Goal: Obtain resource: Download file/media

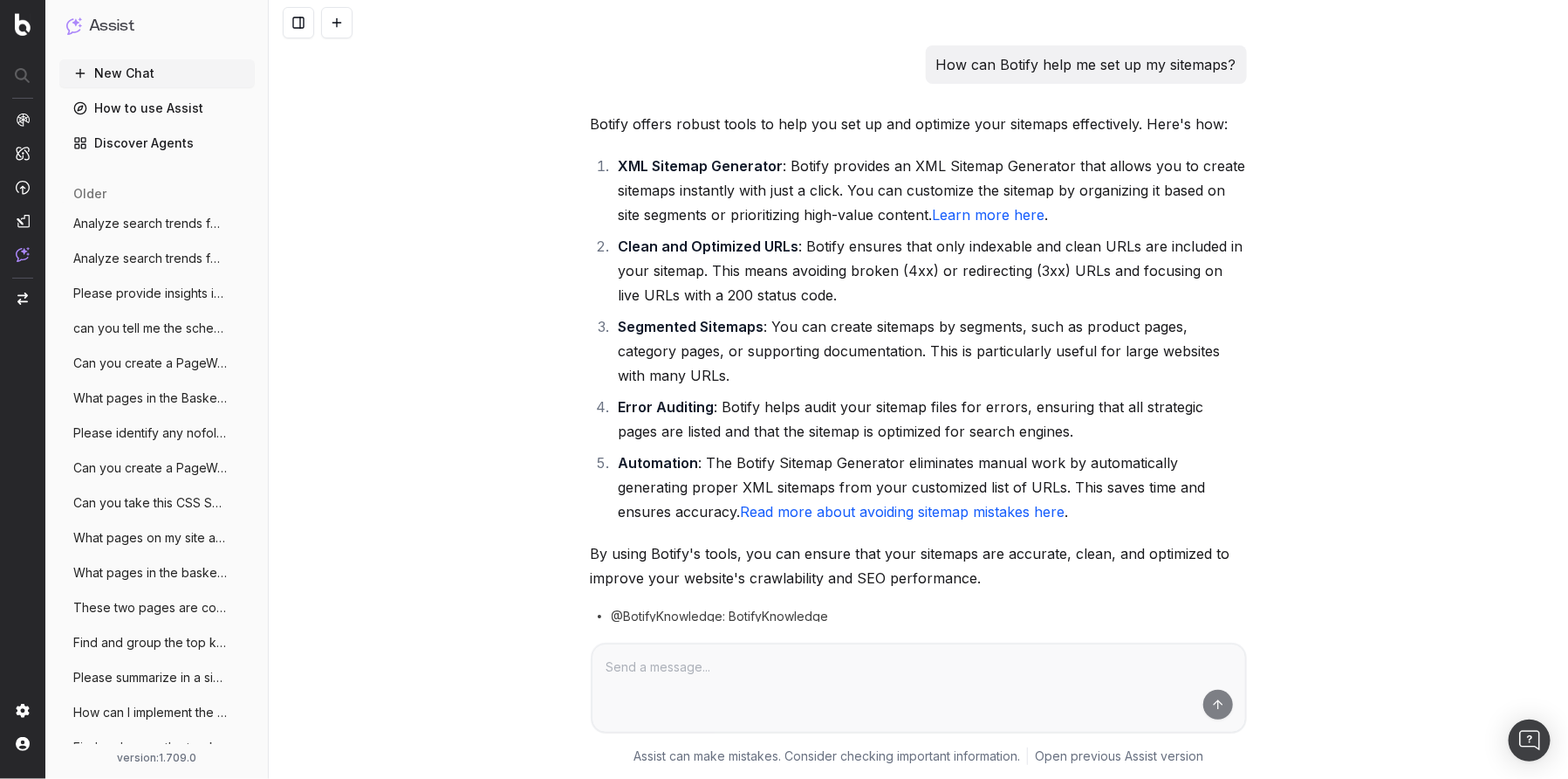
click at [969, 213] on link "Learn more here" at bounding box center [990, 215] width 113 height 18
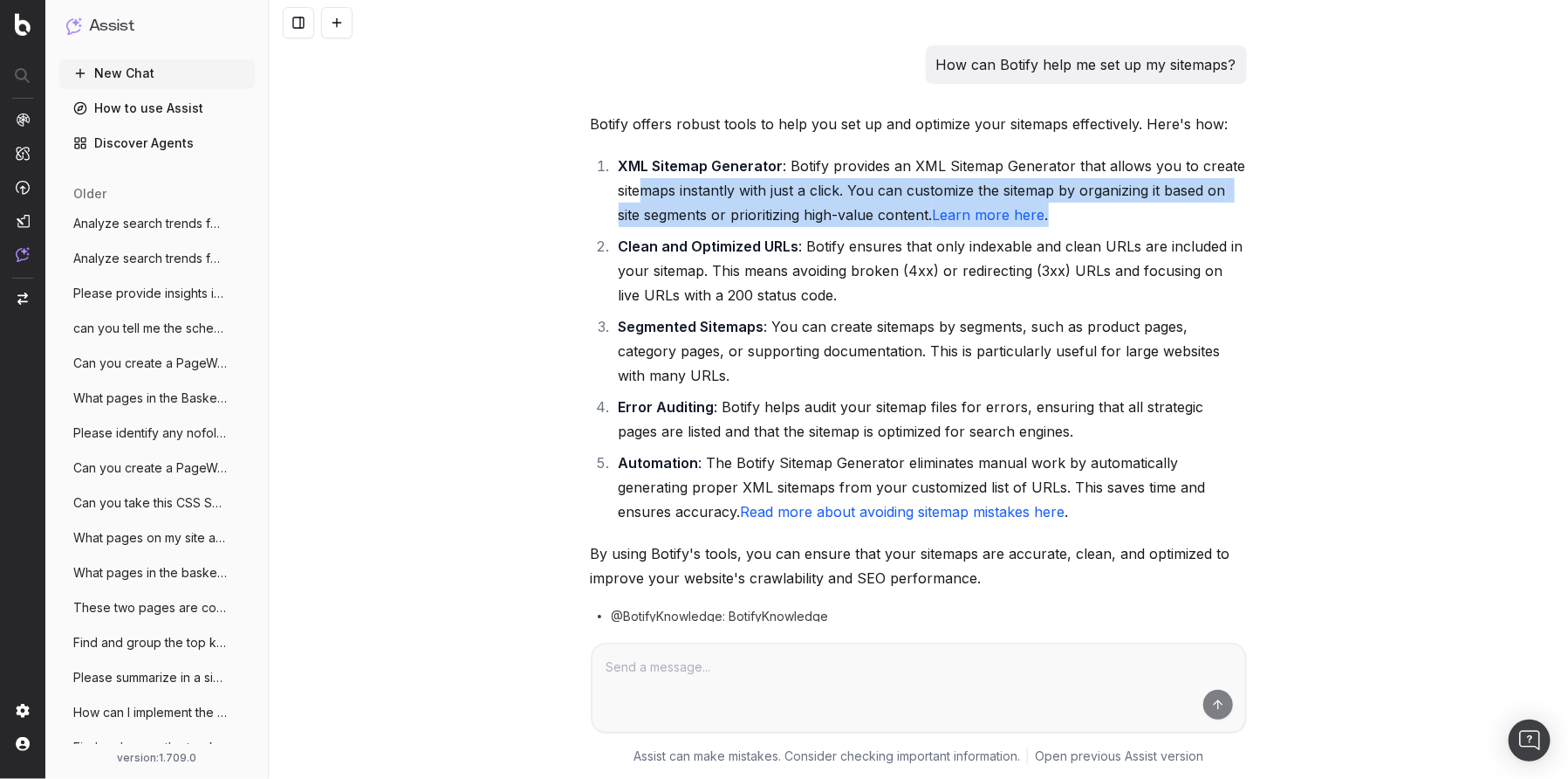
drag, startPoint x: 641, startPoint y: 198, endPoint x: 817, endPoint y: 233, distance: 179.4
click at [800, 233] on ol "XML Sitemap Generator : Botify provides an XML Sitemap Generator that allows yo…" at bounding box center [919, 339] width 656 height 370
click at [791, 213] on li "XML Sitemap Generator : Botify provides an XML Sitemap Generator that allows yo…" at bounding box center [930, 190] width 634 height 73
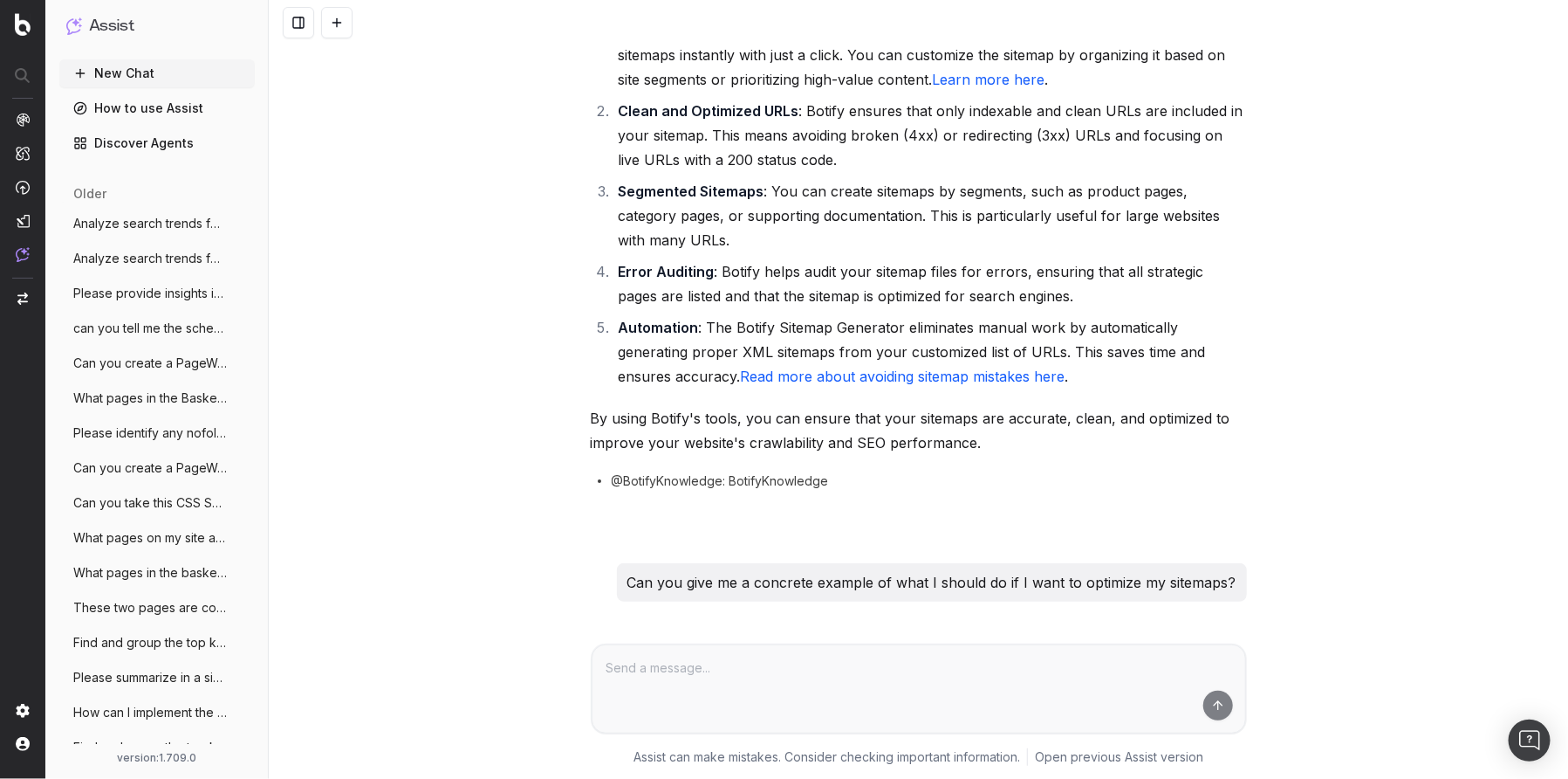
scroll to position [133, 0]
click at [788, 373] on link "Read more about avoiding sitemap mistakes here" at bounding box center [903, 378] width 325 height 18
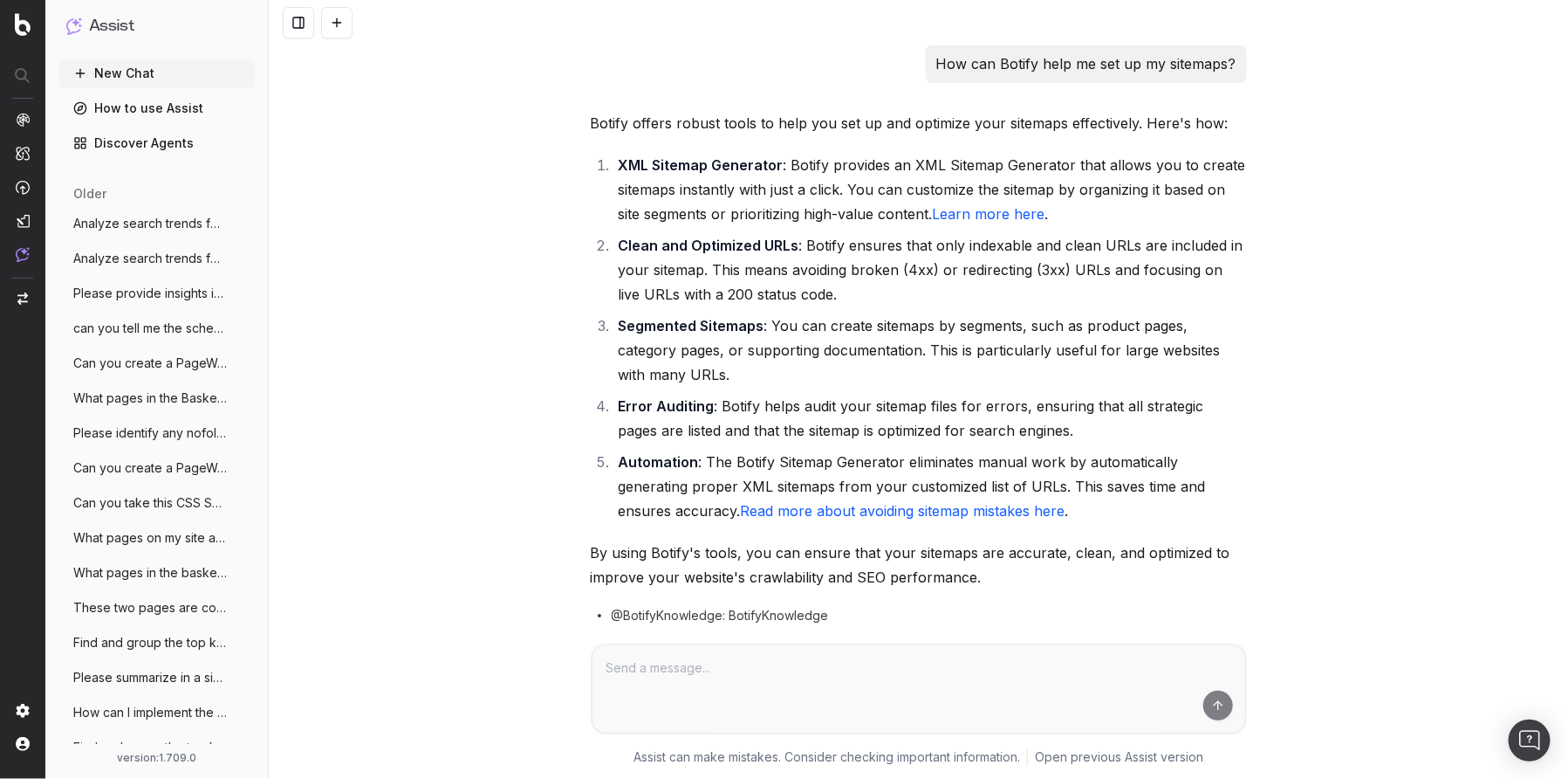
scroll to position [0, 0]
click at [878, 508] on link "Read more about avoiding sitemap mistakes here" at bounding box center [903, 511] width 325 height 18
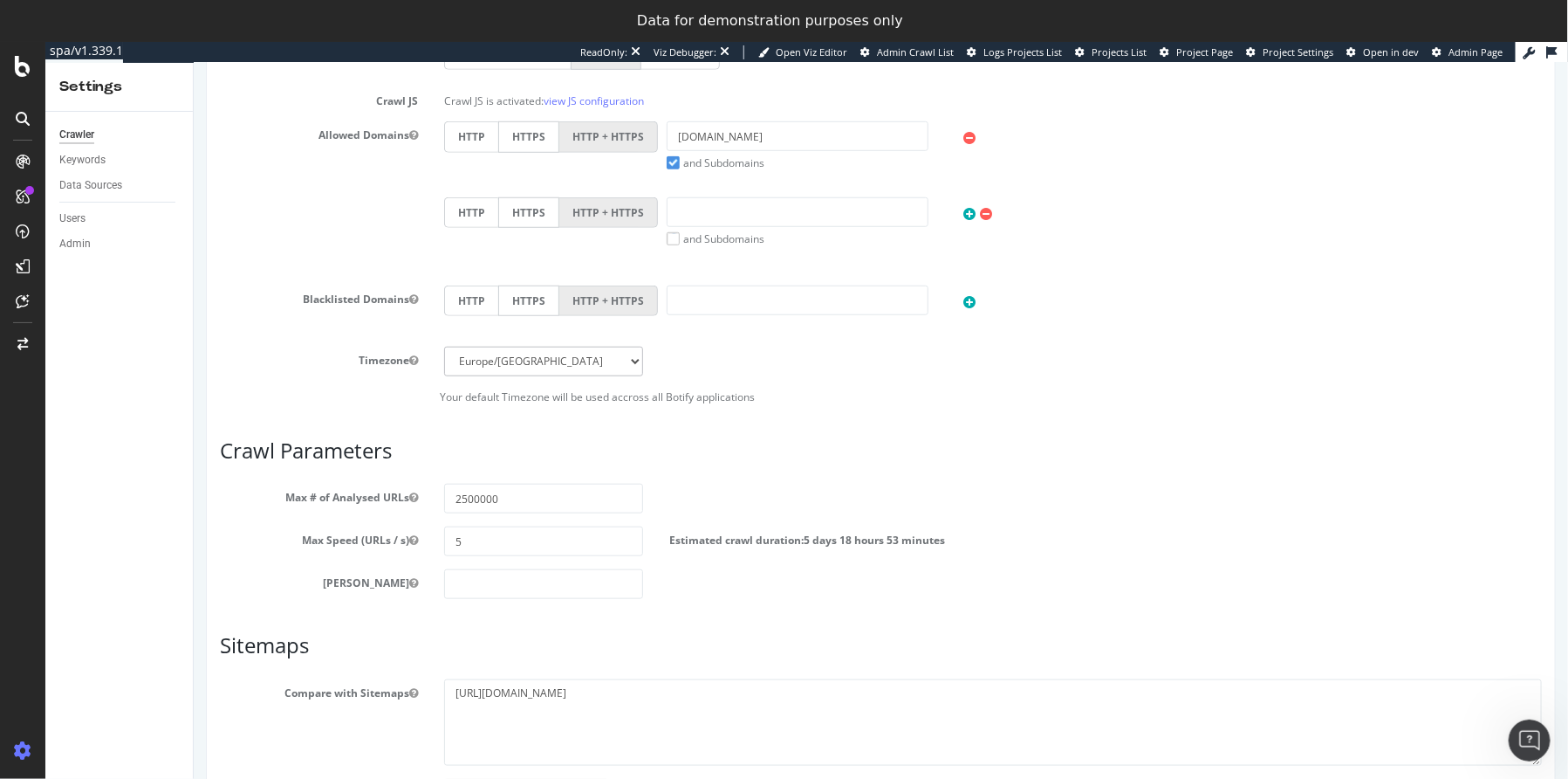
scroll to position [596, 0]
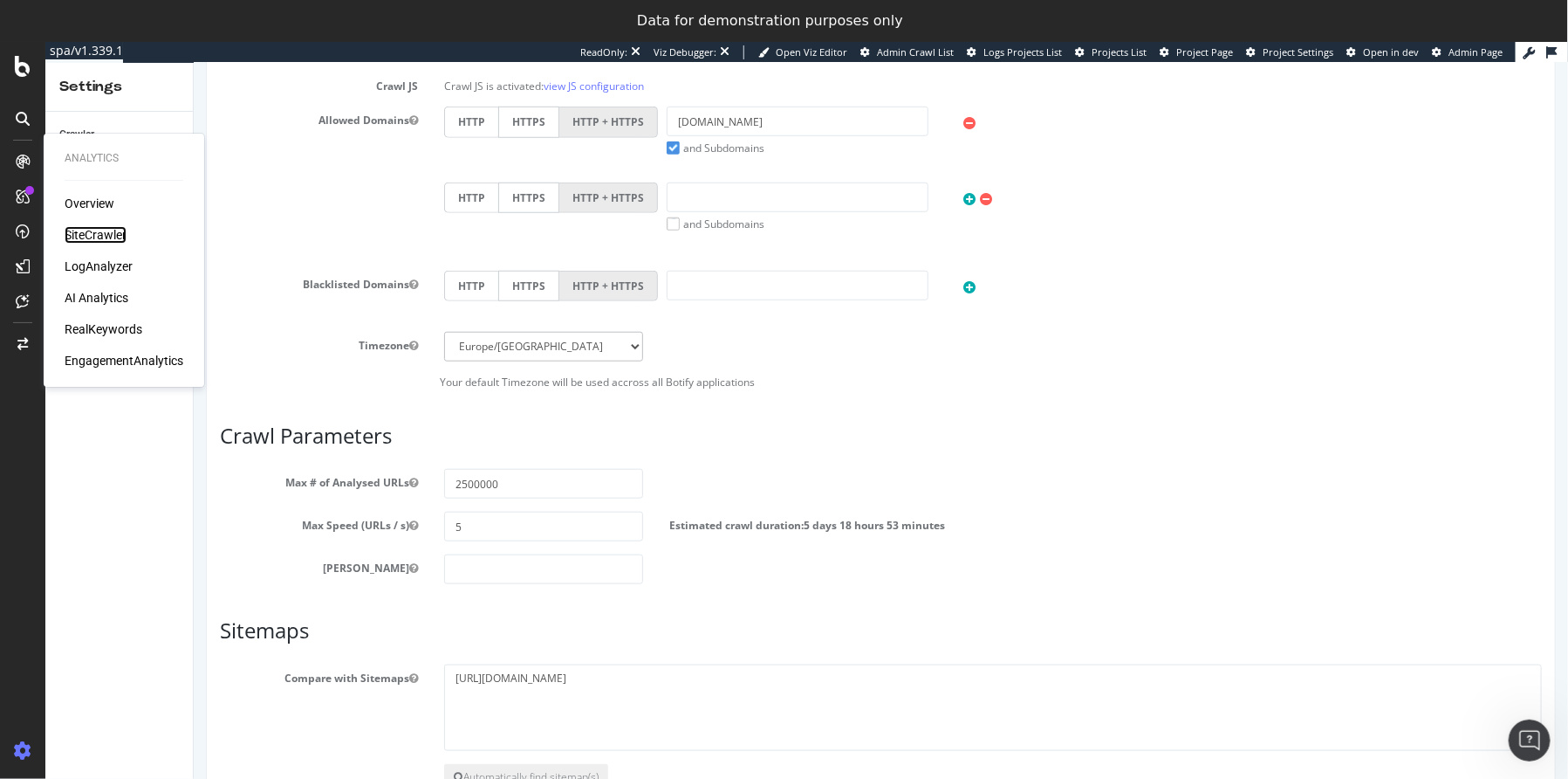
click at [112, 240] on div "SiteCrawler" at bounding box center [95, 235] width 62 height 18
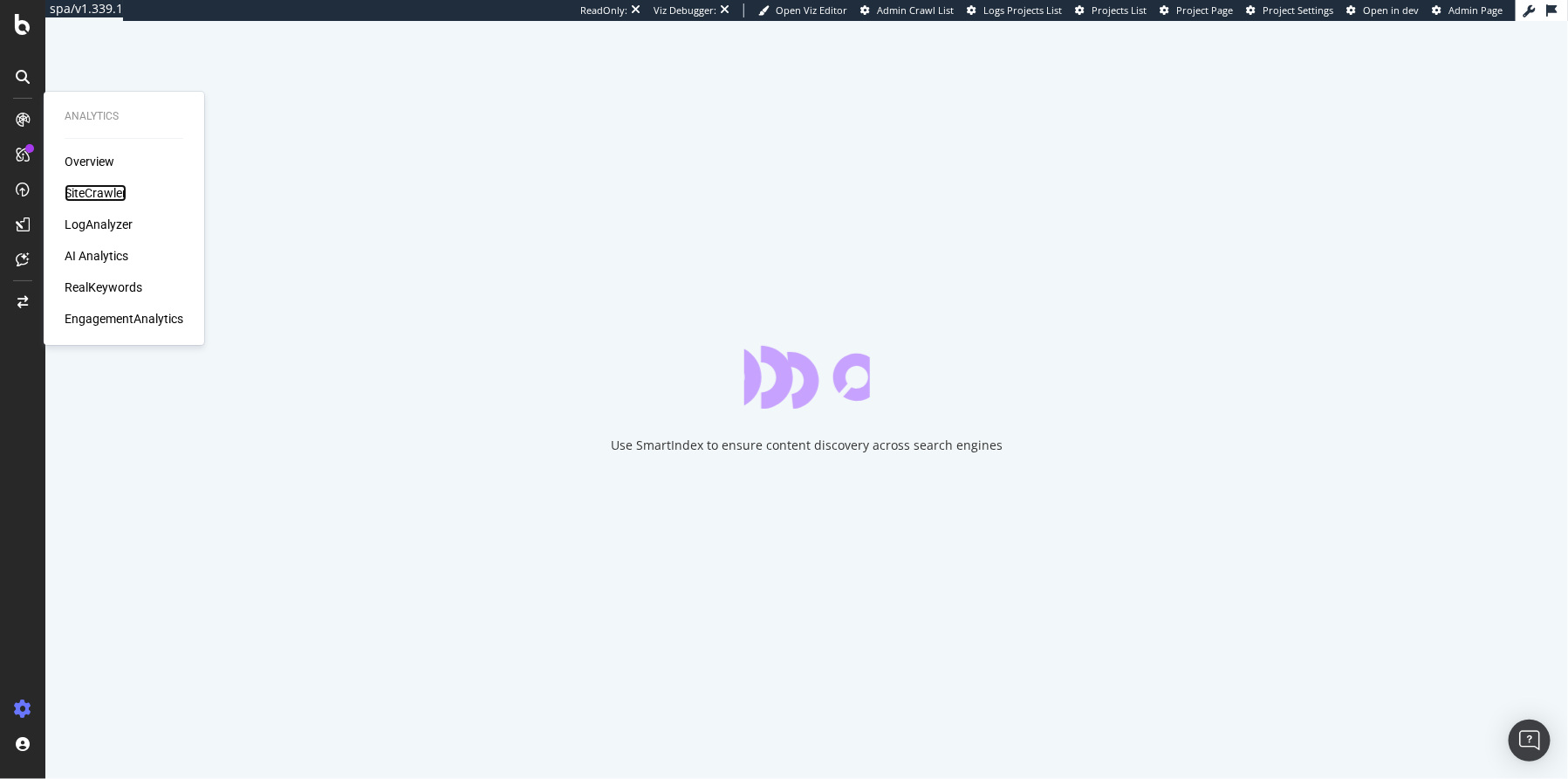
click at [91, 190] on div "SiteCrawler" at bounding box center [95, 193] width 62 height 18
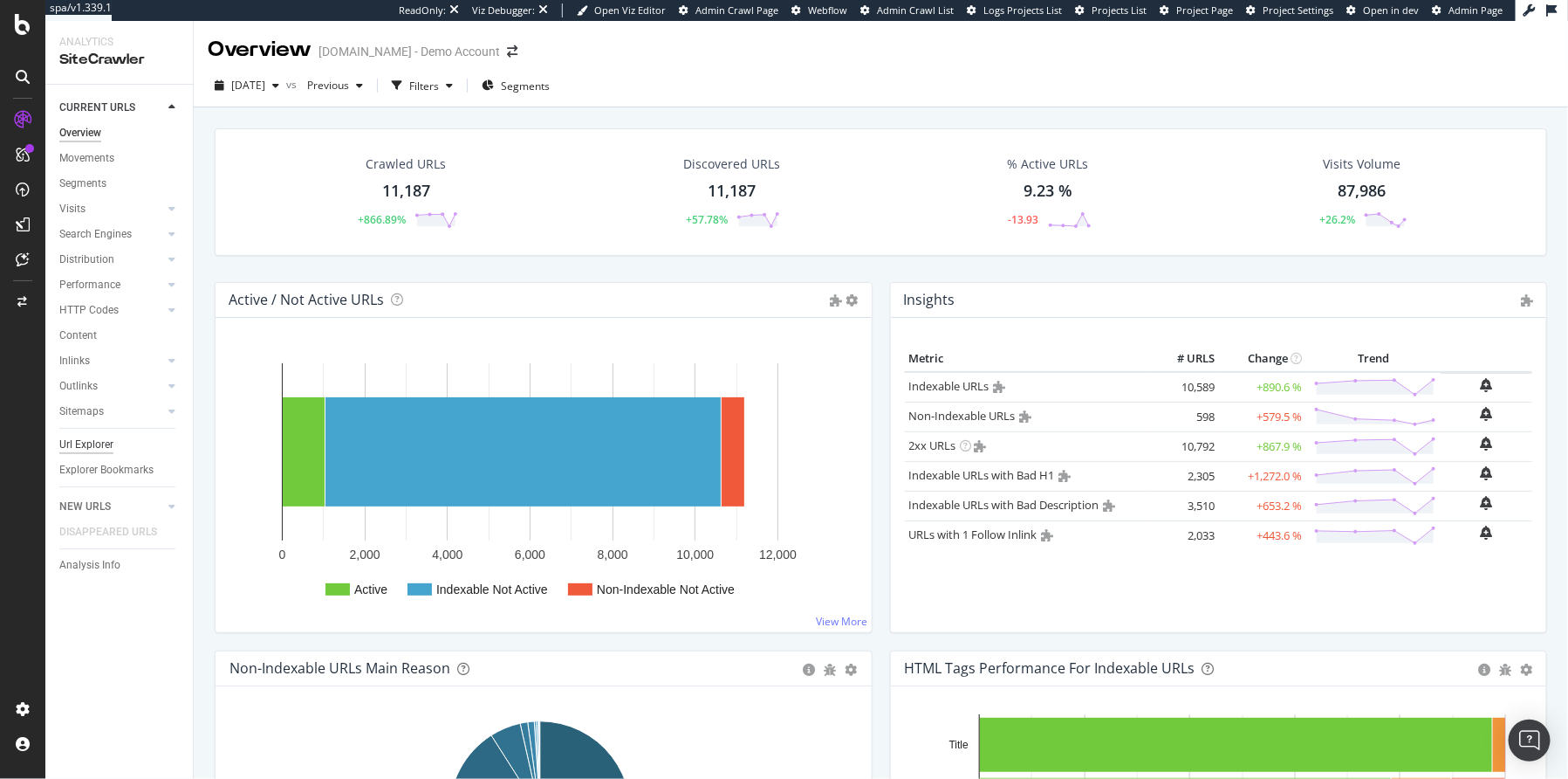
click at [76, 437] on div "Url Explorer" at bounding box center [87, 444] width 55 height 19
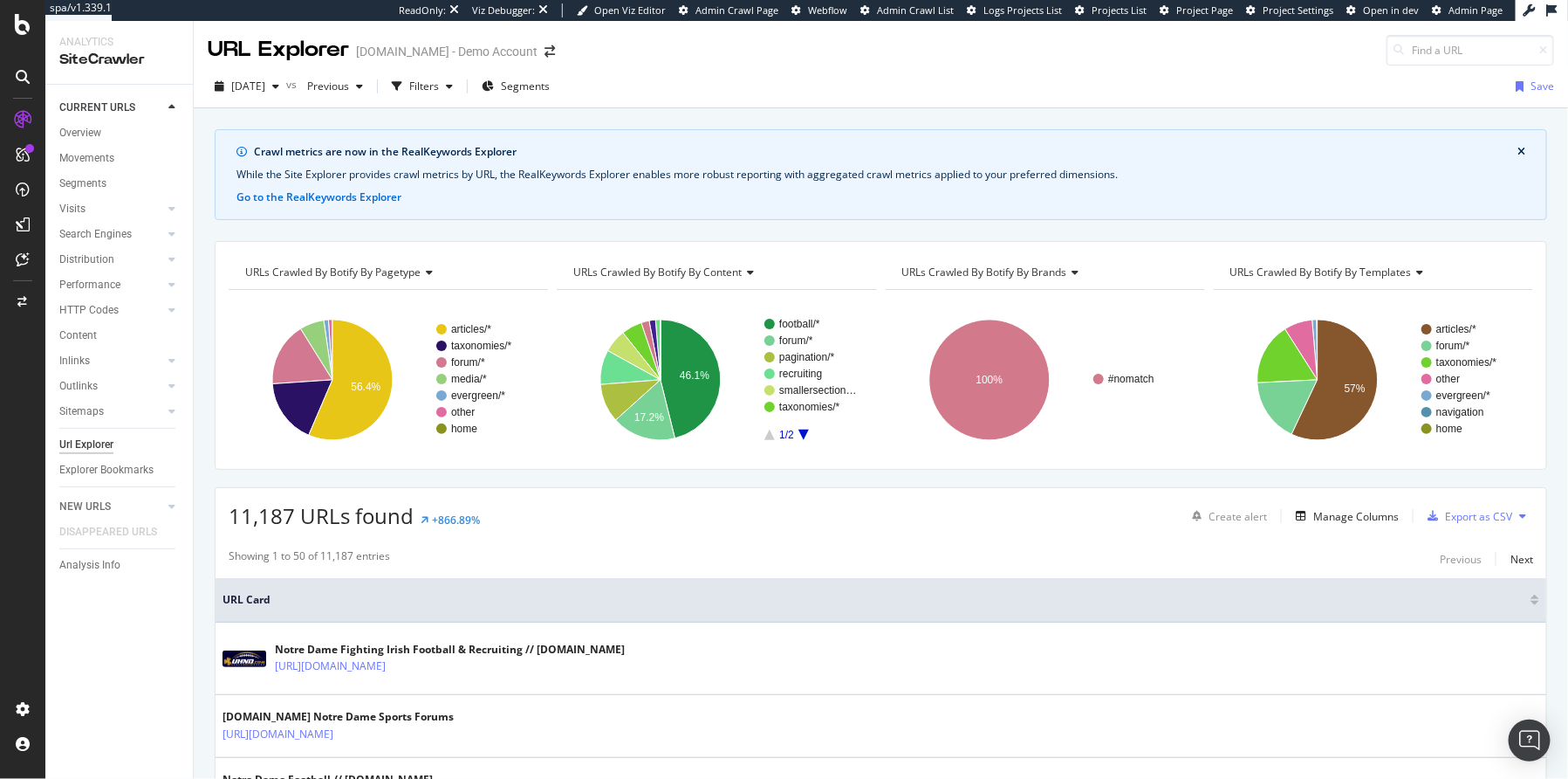
click at [1513, 513] on button at bounding box center [1523, 516] width 21 height 28
click at [1371, 495] on span "Export XML Sitemaps" at bounding box center [1423, 498] width 119 height 16
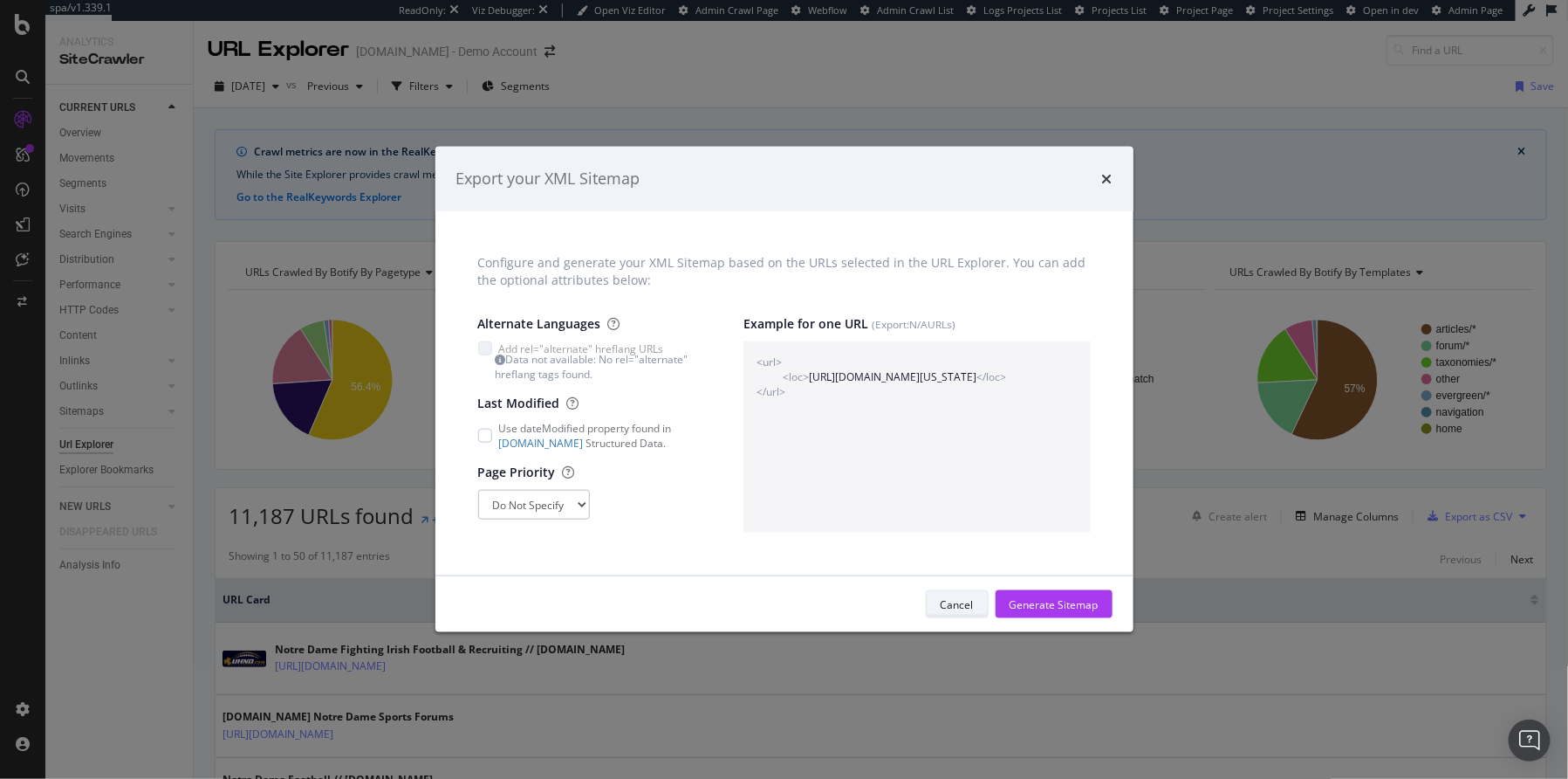
click at [953, 605] on div "Cancel" at bounding box center [958, 604] width 33 height 15
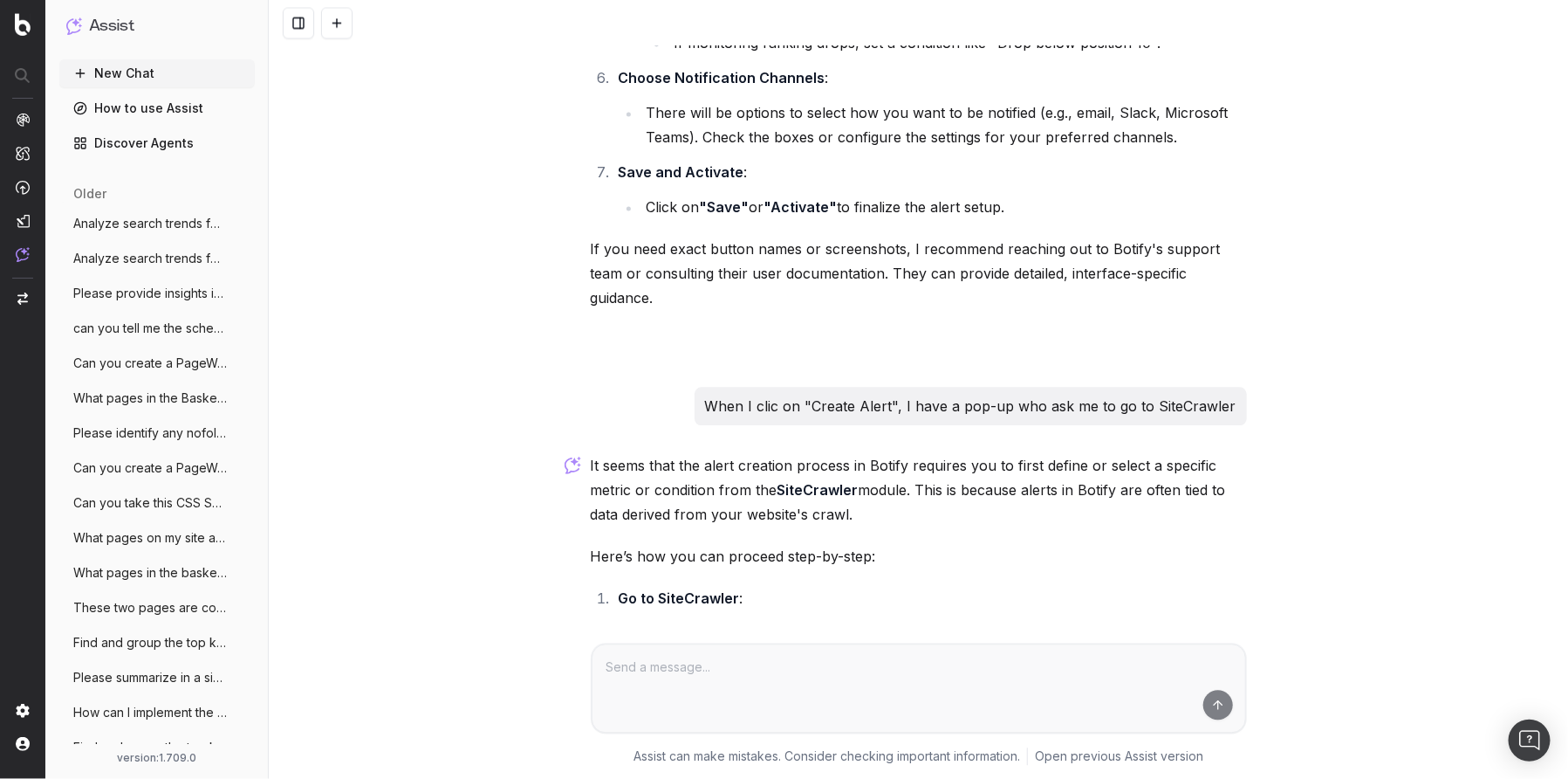
scroll to position [2422, 0]
